Goal: Find specific page/section: Find specific page/section

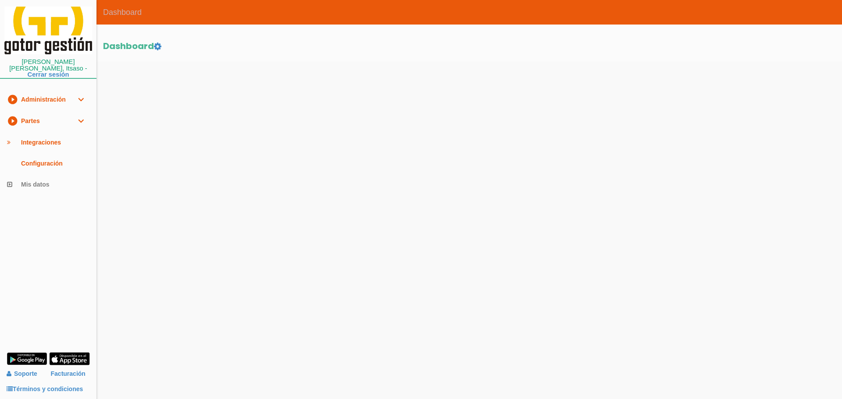
click at [60, 118] on link "play_circle_filled Partes expand_more" at bounding box center [48, 120] width 96 height 21
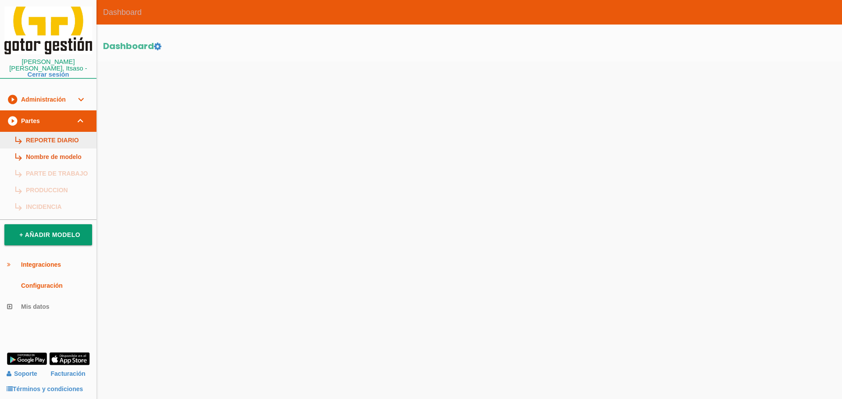
click at [52, 132] on link "subdirectory_arrow_right REPORTE DIARIO" at bounding box center [48, 140] width 96 height 17
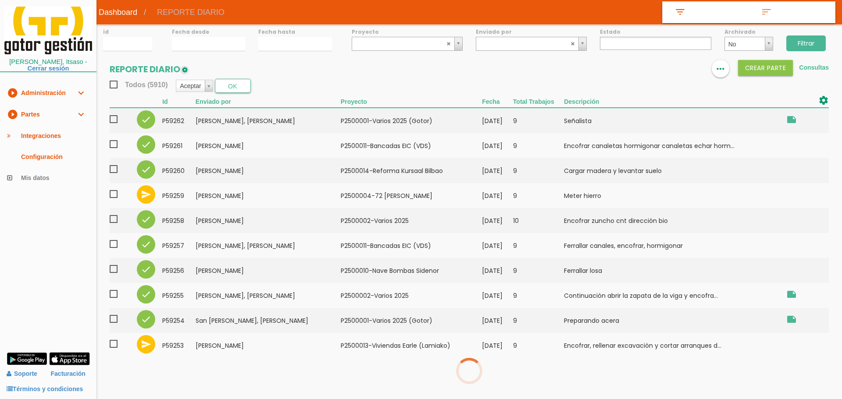
select select
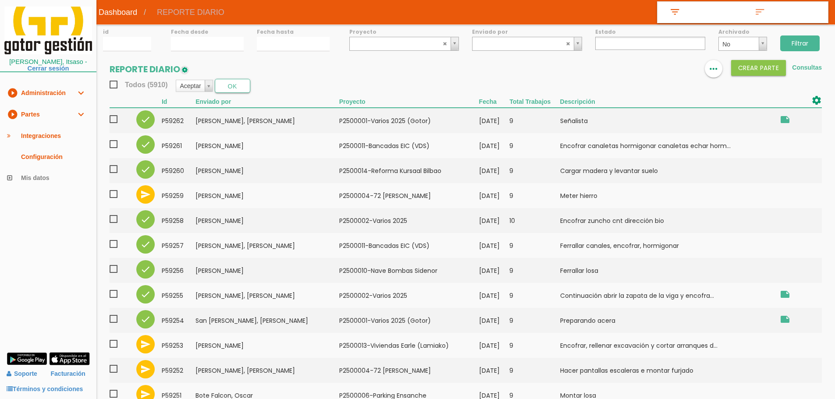
click at [800, 48] on input "Filtrar" at bounding box center [799, 44] width 39 height 16
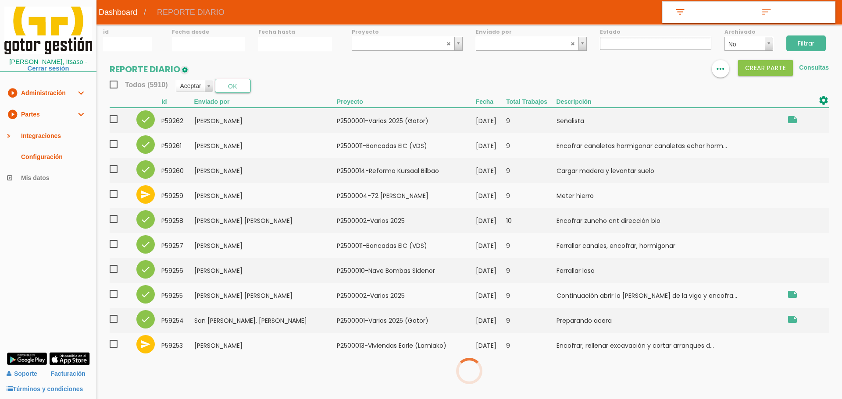
select select
